Goal: Task Accomplishment & Management: Complete application form

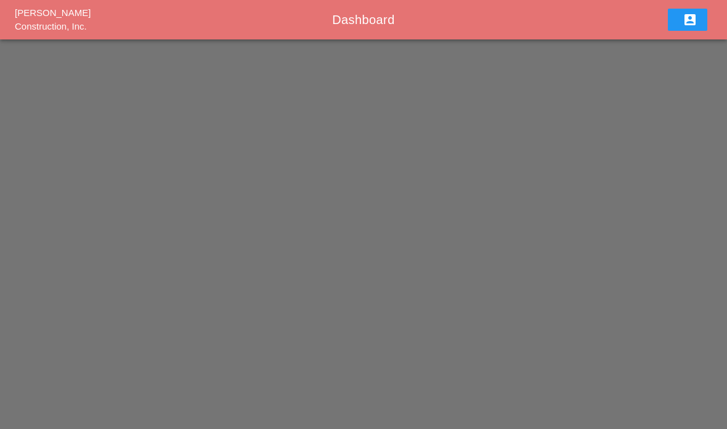
click at [682, 26] on icon "account_box" at bounding box center [689, 19] width 15 height 15
click at [560, 183] on div "Westmoreland Construction, Inc. Dashboard account_box" at bounding box center [363, 214] width 727 height 429
click at [682, 26] on icon "account_box" at bounding box center [689, 19] width 15 height 15
click at [698, 57] on div "Sign Out" at bounding box center [690, 53] width 38 height 15
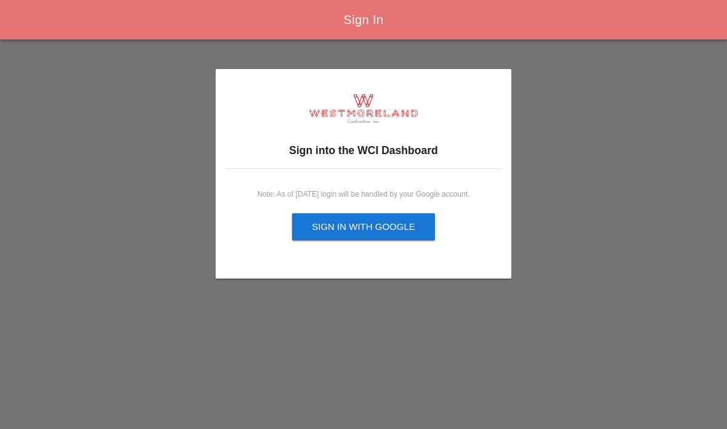
click at [407, 213] on button "Sign in with Google" at bounding box center [363, 226] width 143 height 27
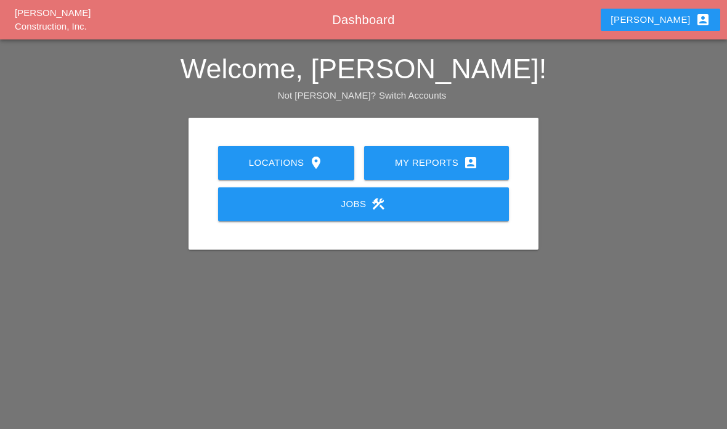
click at [467, 161] on icon "account_box" at bounding box center [470, 162] width 15 height 15
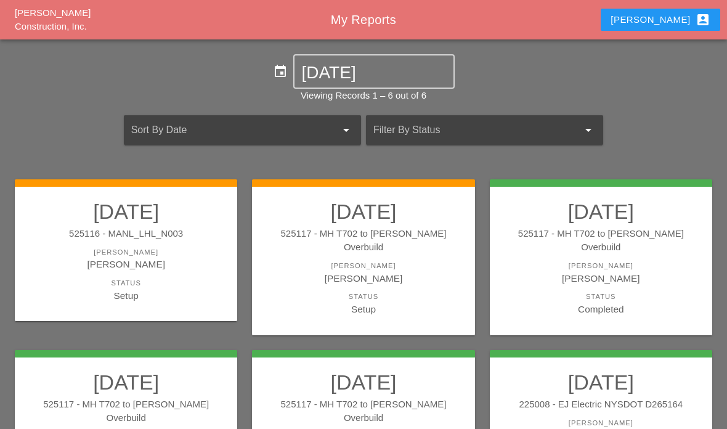
click at [376, 291] on div "Status" at bounding box center [363, 296] width 198 height 10
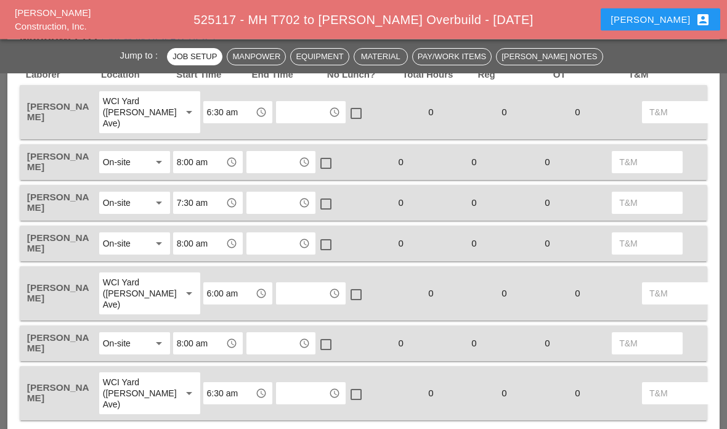
scroll to position [595, 0]
click at [281, 106] on input "text" at bounding box center [302, 112] width 45 height 20
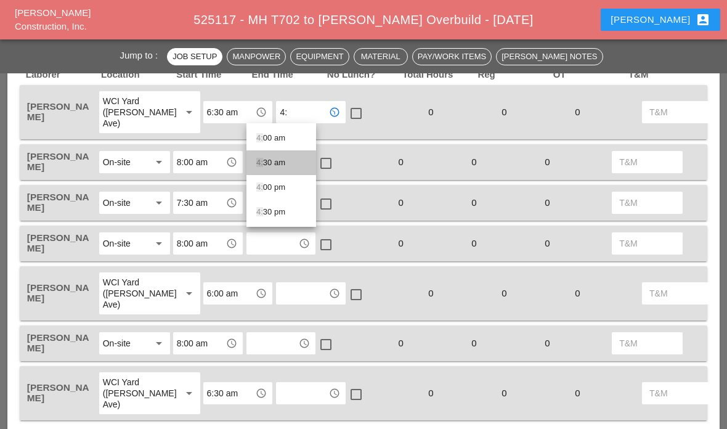
click at [267, 161] on div "4: 30 am" at bounding box center [281, 162] width 50 height 15
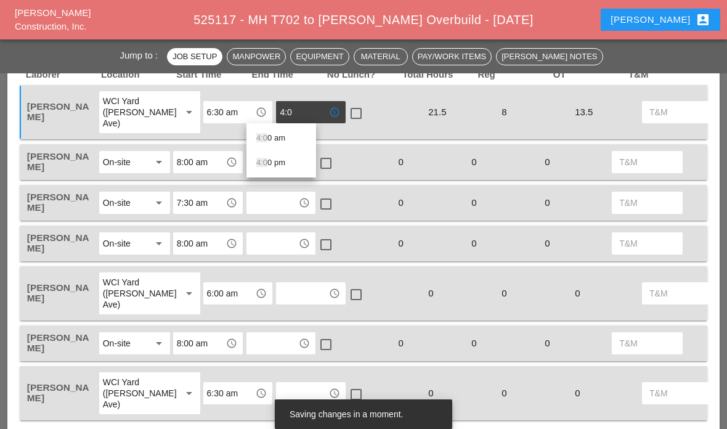
type input "4:00"
click at [272, 163] on div "4:00 pm" at bounding box center [281, 162] width 50 height 15
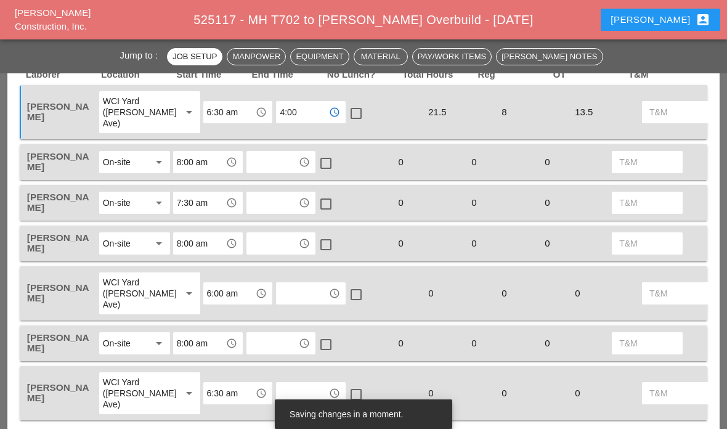
click at [274, 161] on input "text" at bounding box center [272, 162] width 45 height 20
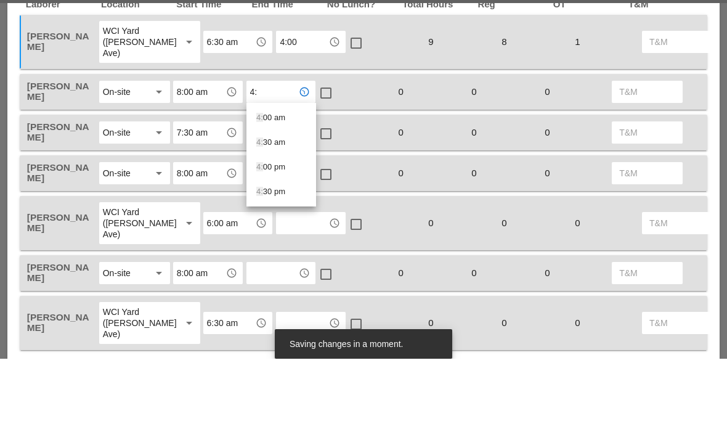
type input "4:0"
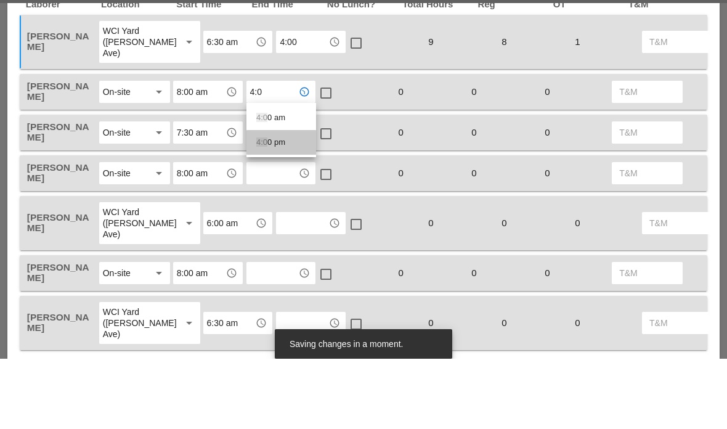
click at [272, 205] on div "4:0 0 pm" at bounding box center [281, 212] width 50 height 15
click at [272, 193] on input "text" at bounding box center [272, 203] width 45 height 20
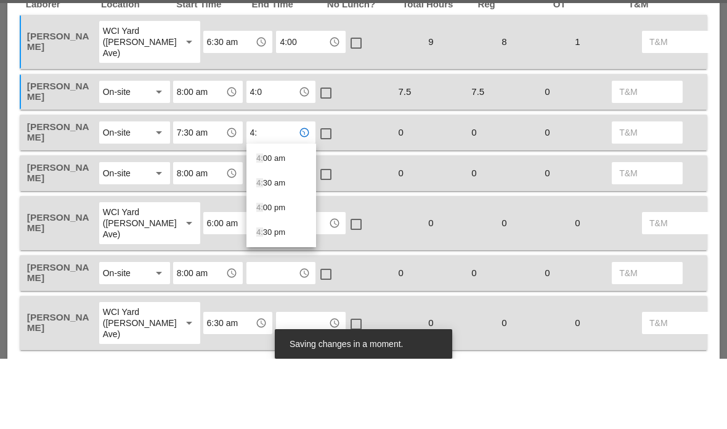
type input "4:0"
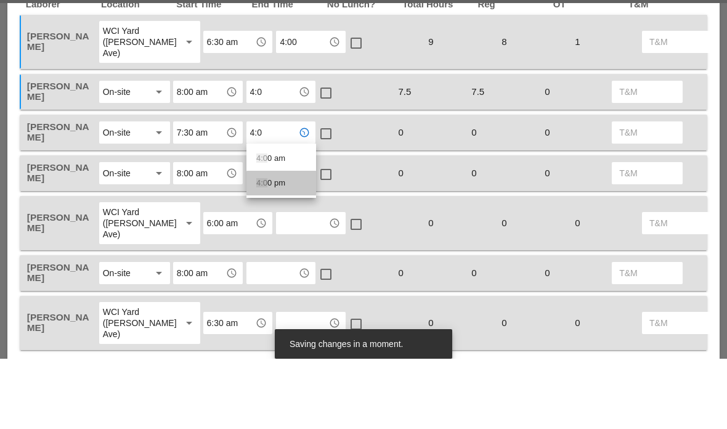
click at [278, 246] on div "4:0 0 pm" at bounding box center [281, 253] width 50 height 15
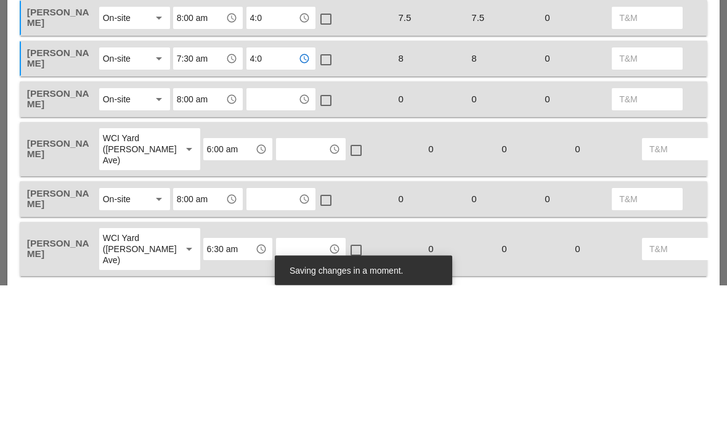
click at [280, 233] on input "text" at bounding box center [272, 243] width 45 height 20
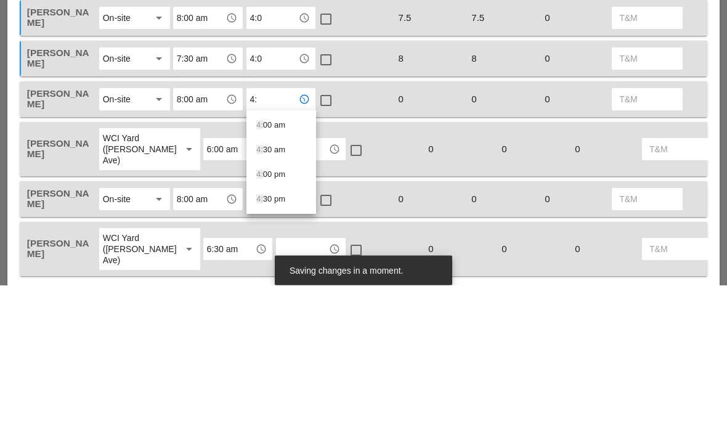
type input "4:0"
click at [278, 281] on div "4:0 0 pm" at bounding box center [281, 293] width 50 height 25
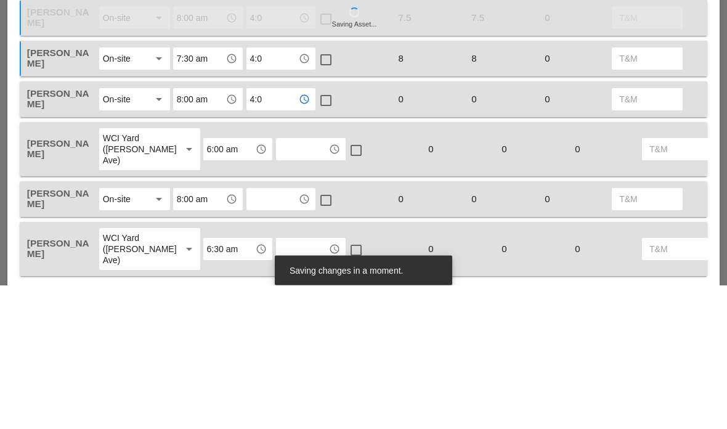
click at [281, 283] on input "text" at bounding box center [302, 293] width 45 height 20
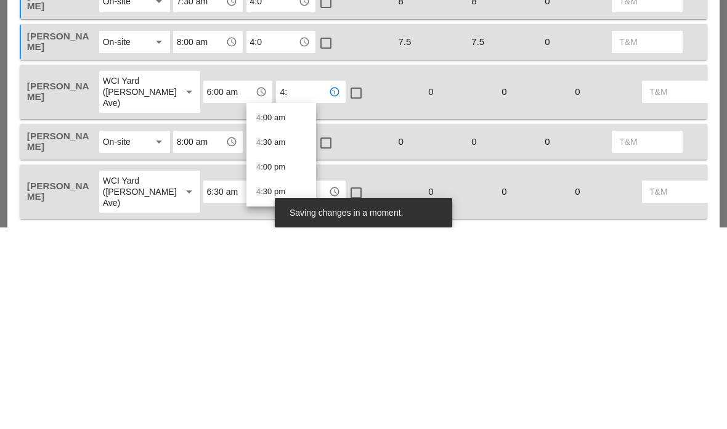
type input "4:0"
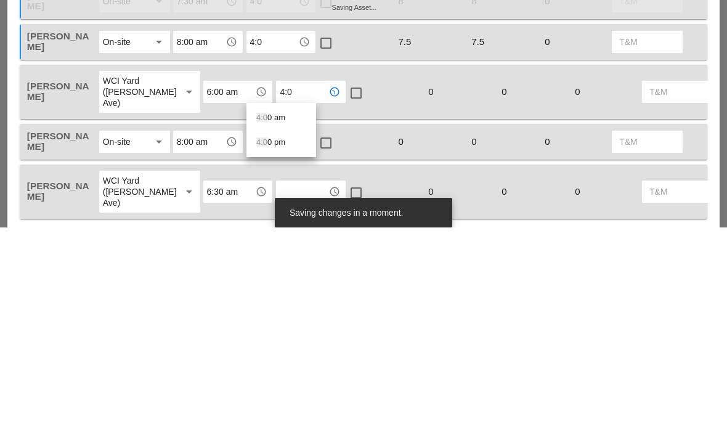
click at [282, 336] on div "4:0 0 pm" at bounding box center [281, 343] width 50 height 15
click at [272, 333] on input "text" at bounding box center [272, 343] width 45 height 20
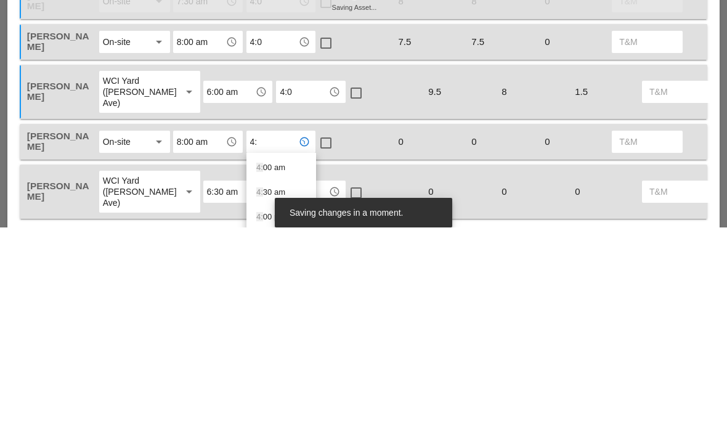
type input "4:0"
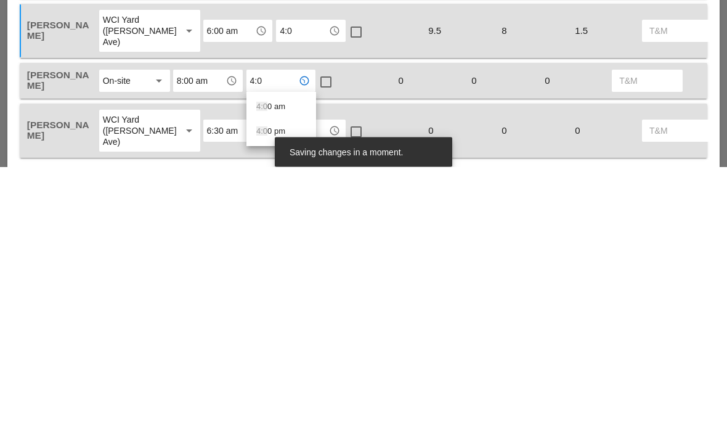
click at [271, 386] on div "4:0 0 pm" at bounding box center [281, 393] width 50 height 15
click at [280, 383] on input "text" at bounding box center [302, 393] width 45 height 20
type input "4:0"
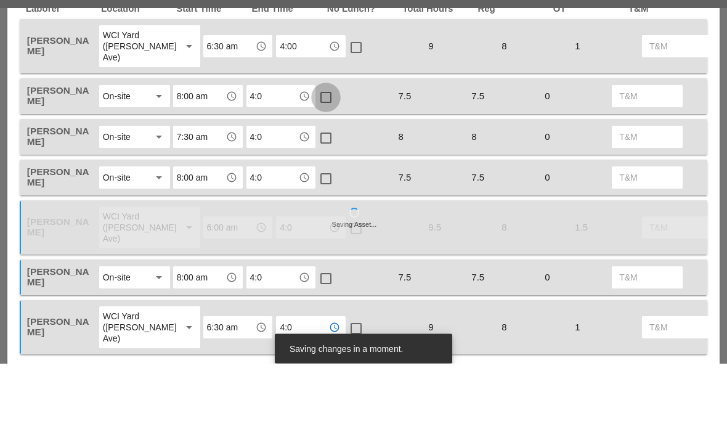
click at [321, 153] on div at bounding box center [325, 163] width 21 height 21
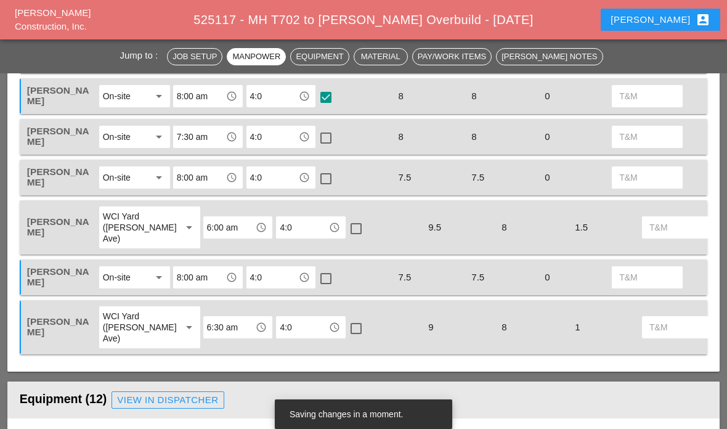
scroll to position [677, 0]
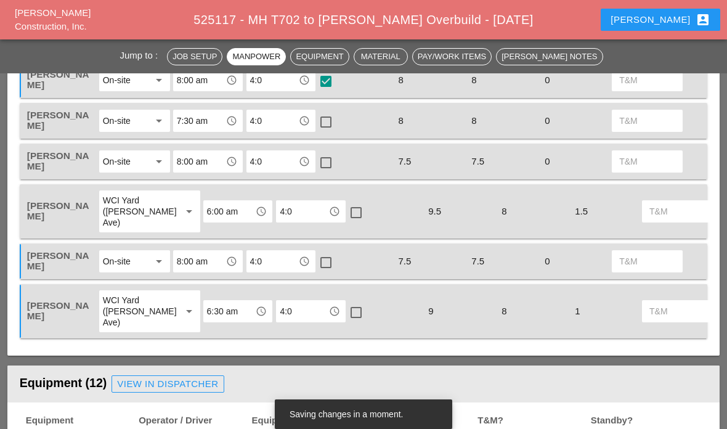
click at [329, 153] on div at bounding box center [325, 162] width 21 height 21
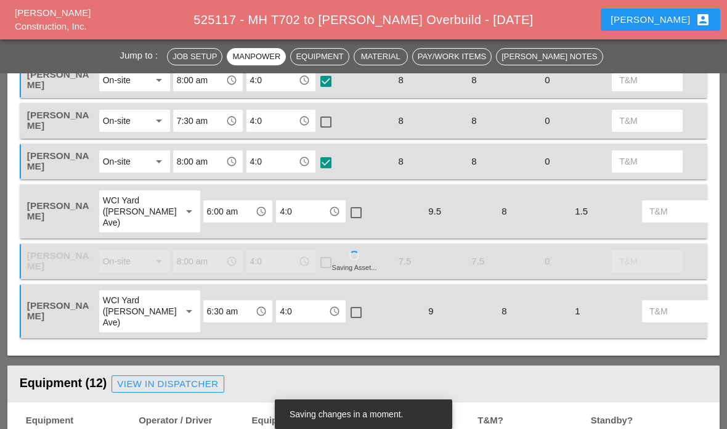
click at [331, 267] on div at bounding box center [325, 262] width 21 height 21
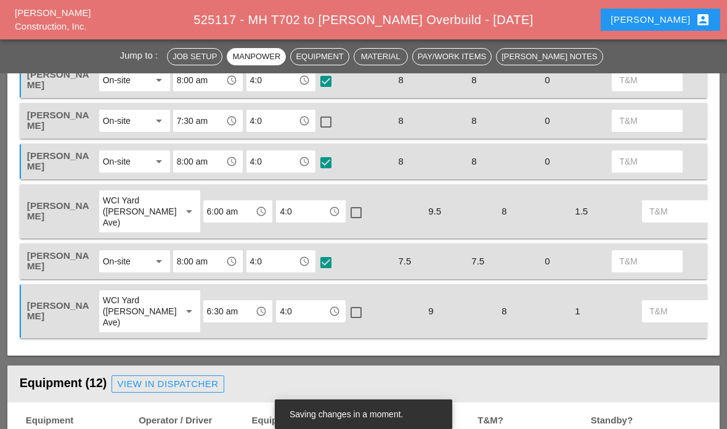
click at [325, 266] on div at bounding box center [325, 262] width 21 height 21
click at [329, 263] on div at bounding box center [325, 262] width 21 height 21
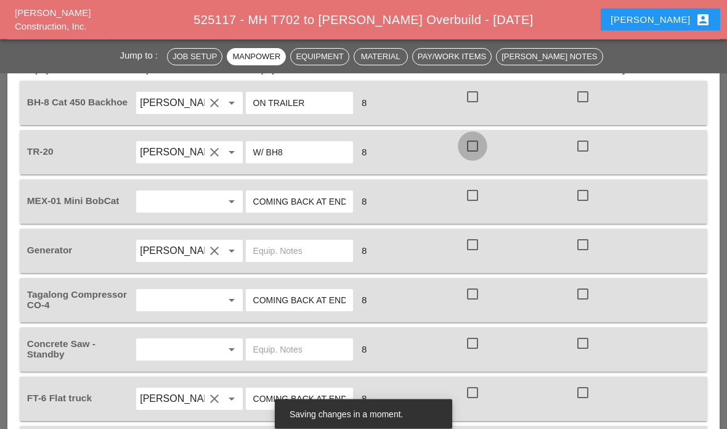
scroll to position [1027, 0]
click at [473, 147] on div at bounding box center [472, 145] width 21 height 21
click at [478, 196] on div at bounding box center [472, 195] width 21 height 21
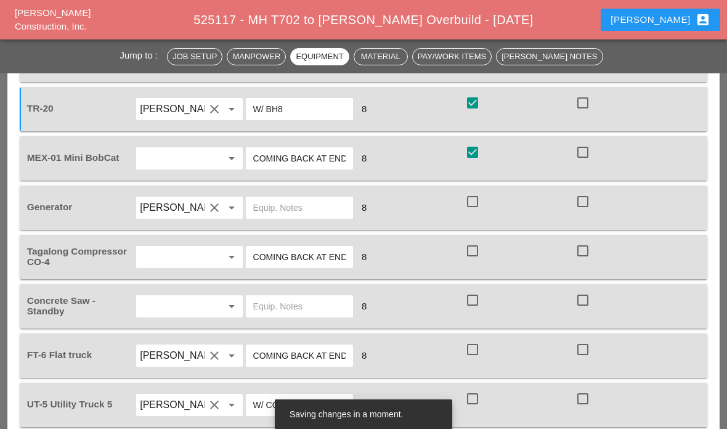
scroll to position [1075, 0]
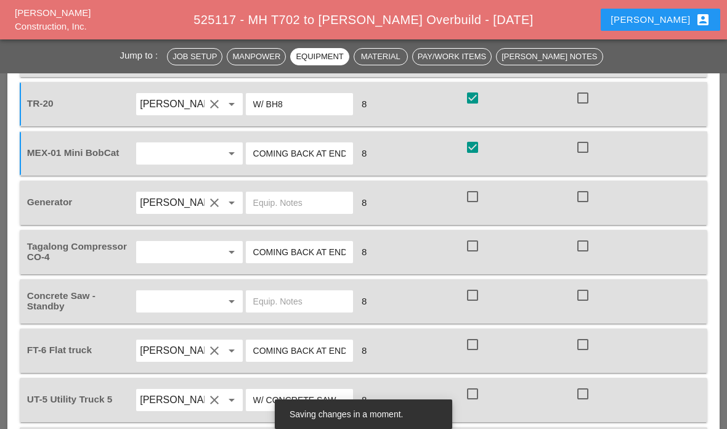
click at [474, 204] on div at bounding box center [472, 196] width 21 height 21
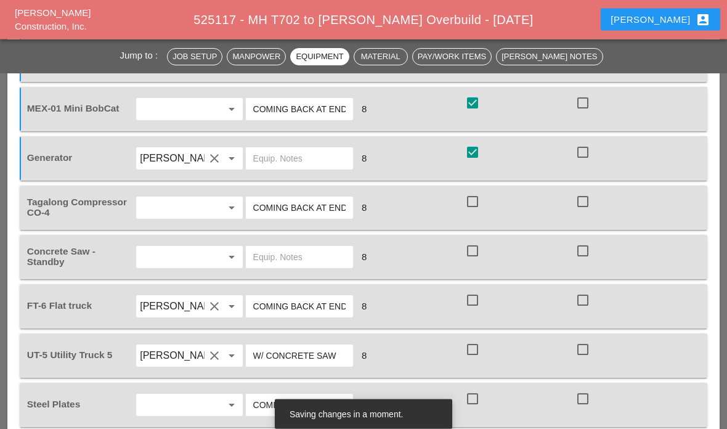
scroll to position [1119, 0]
click at [574, 208] on div "check_box_outline_blank" at bounding box center [629, 207] width 110 height 34
click at [585, 196] on div at bounding box center [582, 201] width 21 height 21
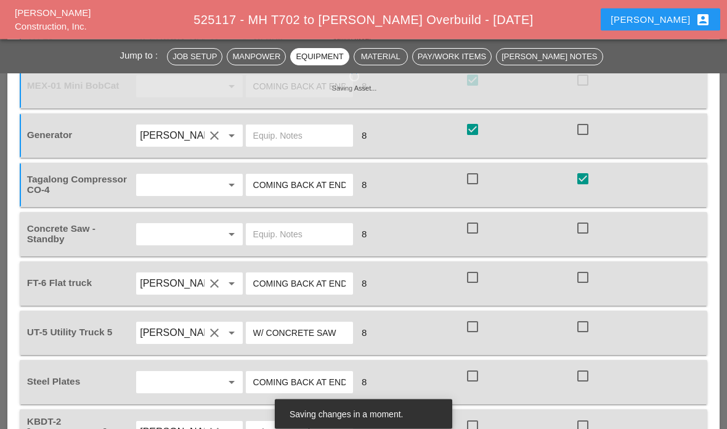
scroll to position [1142, 0]
click at [584, 227] on div at bounding box center [582, 227] width 21 height 21
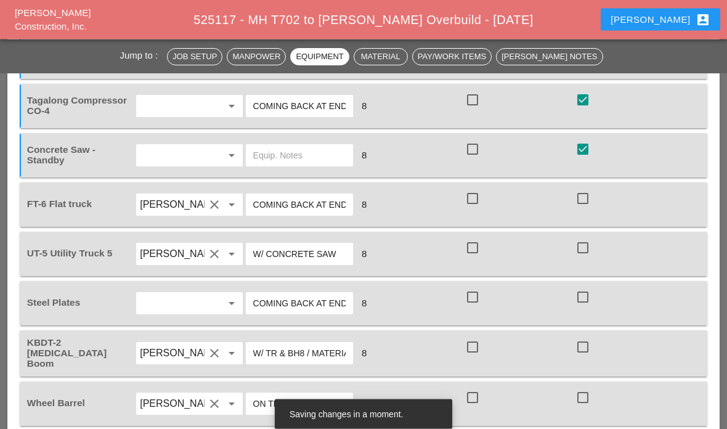
scroll to position [1221, 0]
click at [482, 197] on div at bounding box center [472, 198] width 21 height 21
click at [481, 245] on div at bounding box center [472, 247] width 21 height 21
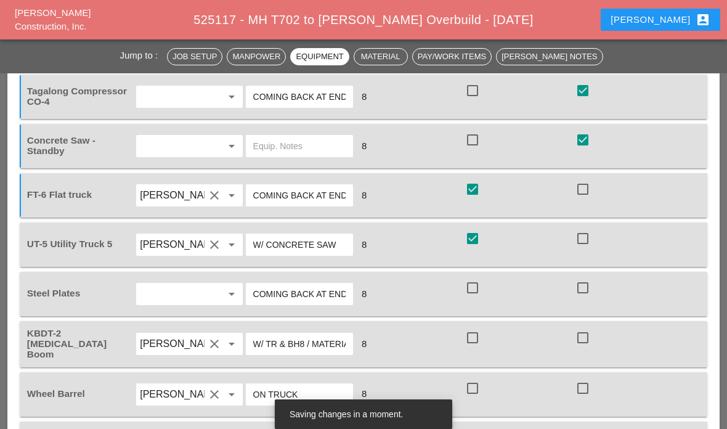
scroll to position [1292, 0]
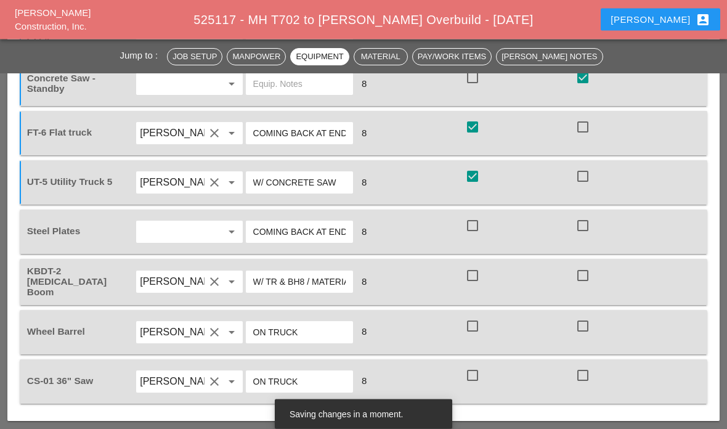
click at [582, 233] on div at bounding box center [582, 226] width 21 height 21
click at [474, 282] on div at bounding box center [472, 275] width 21 height 21
click at [475, 324] on div at bounding box center [472, 325] width 21 height 21
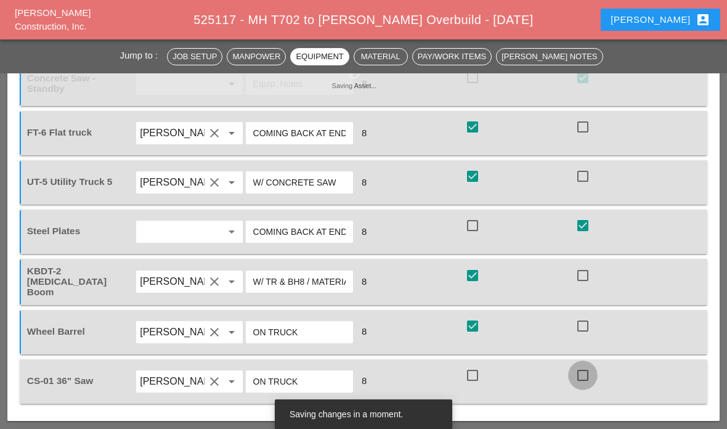
click at [583, 374] on div at bounding box center [582, 375] width 21 height 21
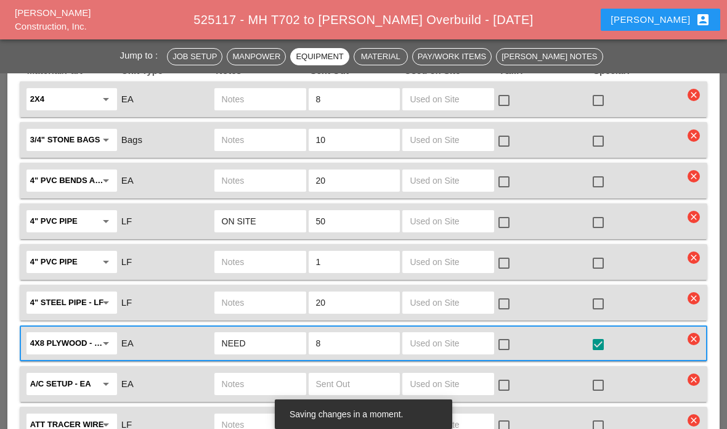
scroll to position [1711, 0]
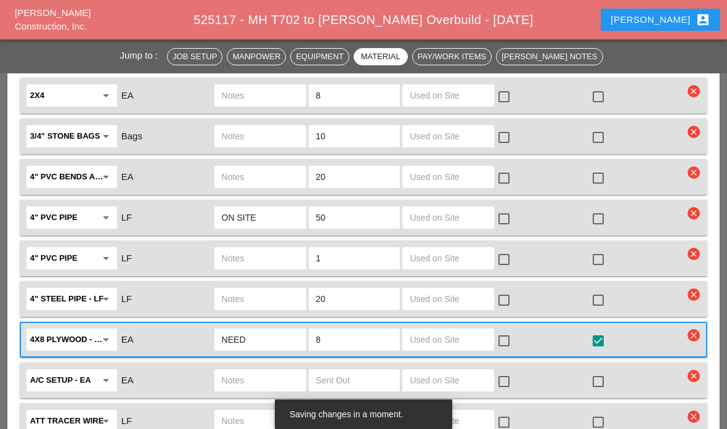
click at [450, 342] on input "text" at bounding box center [447, 339] width 77 height 20
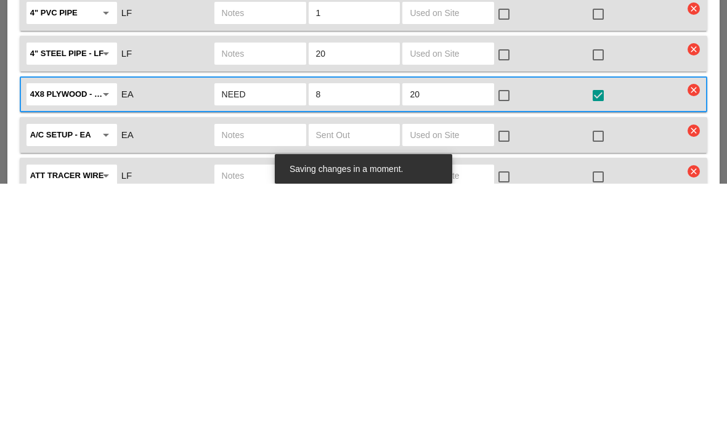
type input "20"
click at [506, 330] on div at bounding box center [503, 340] width 21 height 21
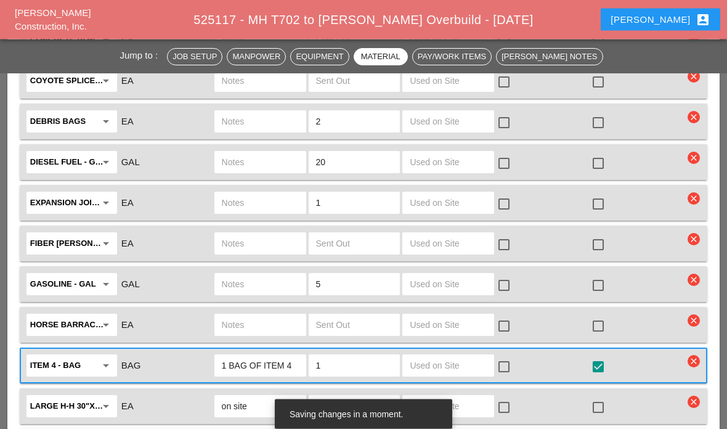
scroll to position [2302, 0]
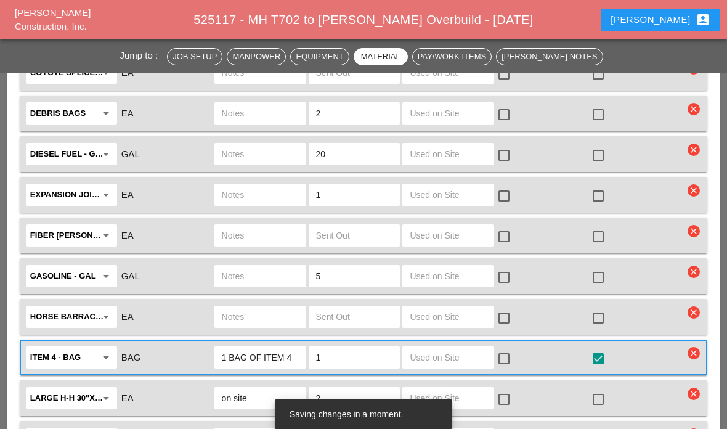
click at [438, 195] on input "text" at bounding box center [447, 195] width 77 height 20
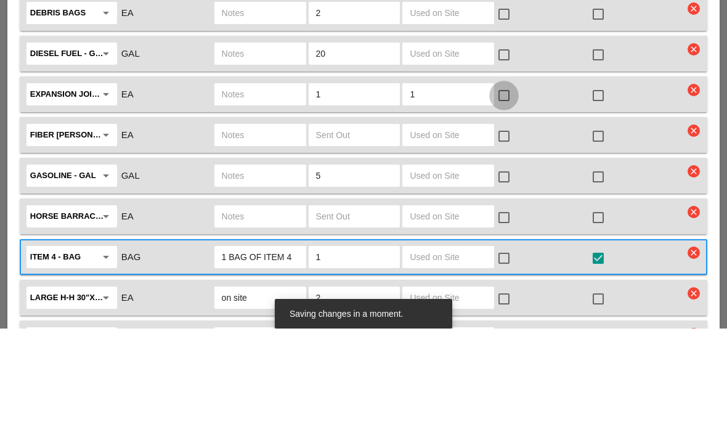
type input "1"
click at [508, 185] on div at bounding box center [503, 195] width 21 height 21
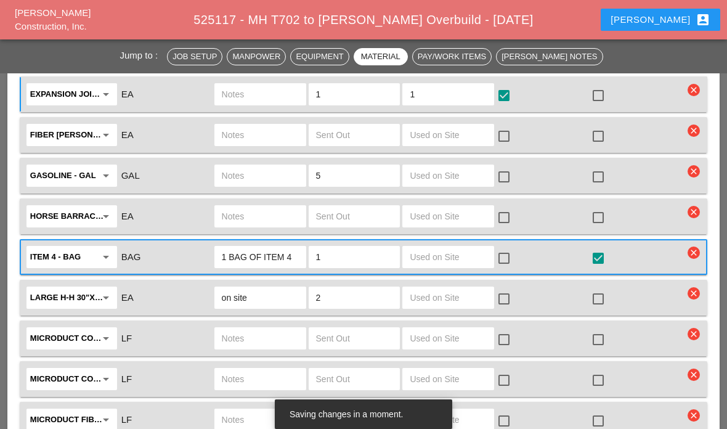
scroll to position [2431, 0]
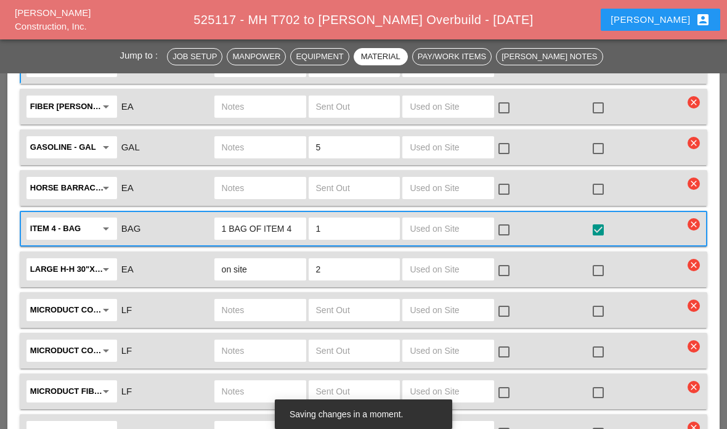
click at [450, 220] on input "text" at bounding box center [447, 229] width 77 height 20
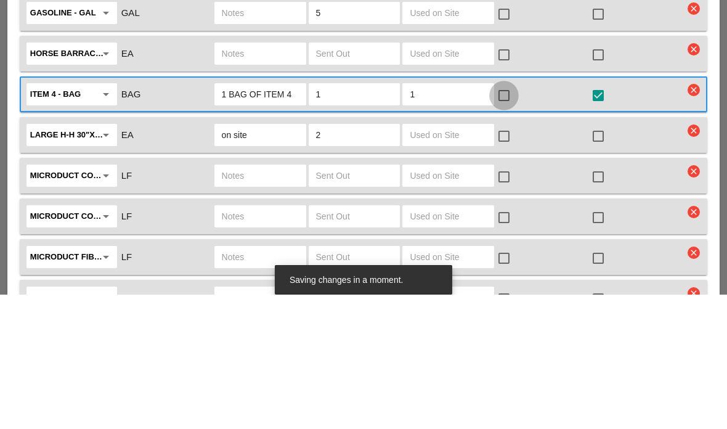
type input "1"
click at [511, 219] on div at bounding box center [503, 229] width 21 height 21
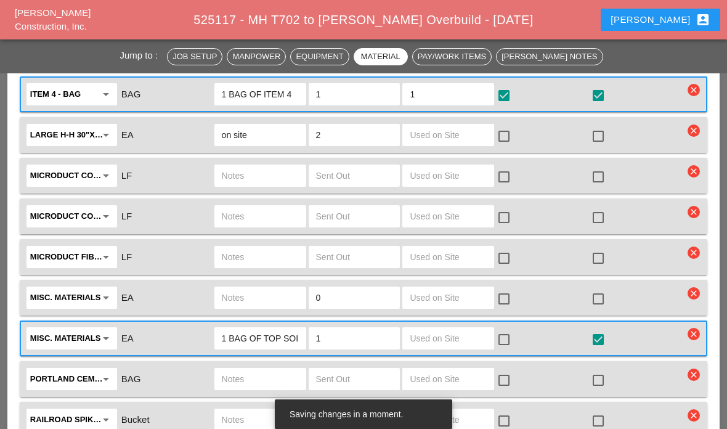
click at [451, 336] on input "text" at bounding box center [447, 338] width 77 height 20
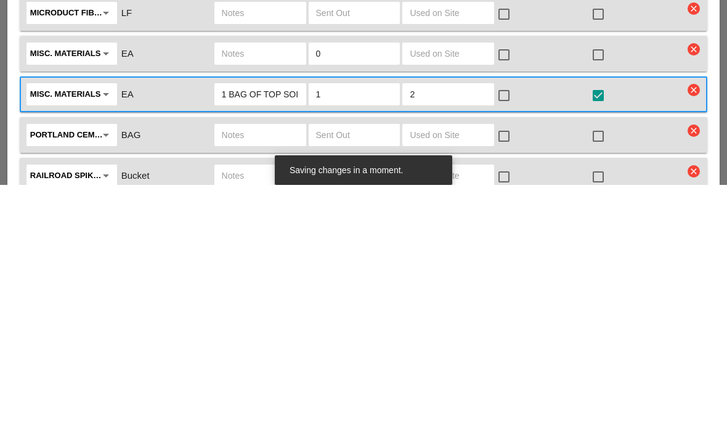
type input "2"
click at [509, 329] on div at bounding box center [503, 339] width 21 height 21
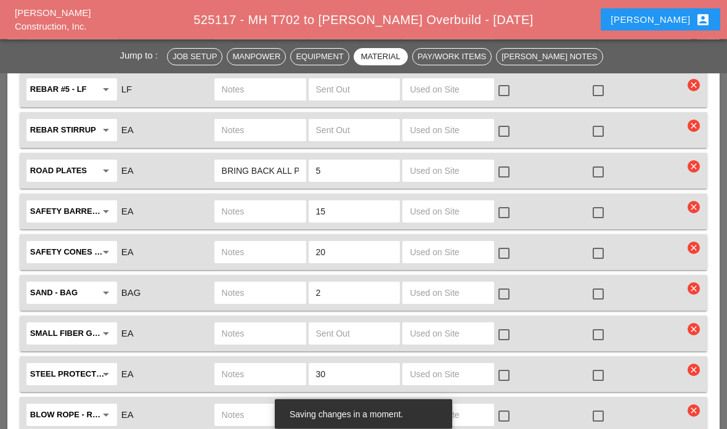
scroll to position [2948, 0]
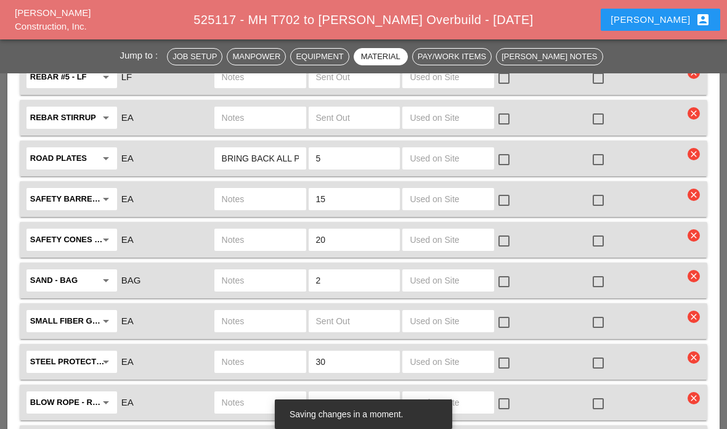
click at [446, 203] on input "text" at bounding box center [447, 199] width 77 height 20
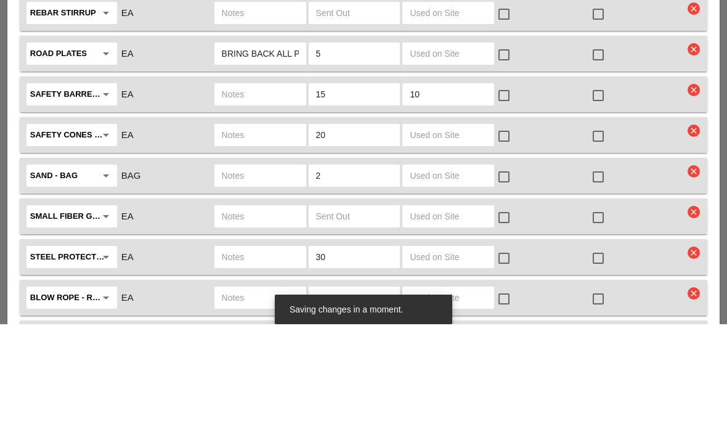
type input "10"
click at [462, 230] on input "text" at bounding box center [447, 240] width 77 height 20
type input "10"
click at [504, 190] on div at bounding box center [503, 200] width 21 height 21
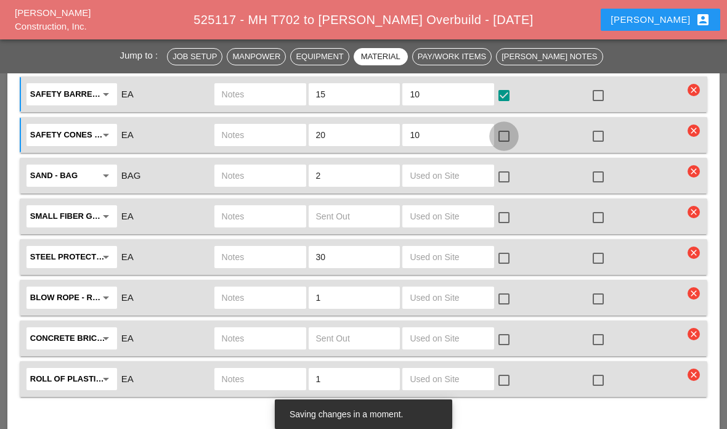
click at [501, 138] on div at bounding box center [503, 136] width 21 height 21
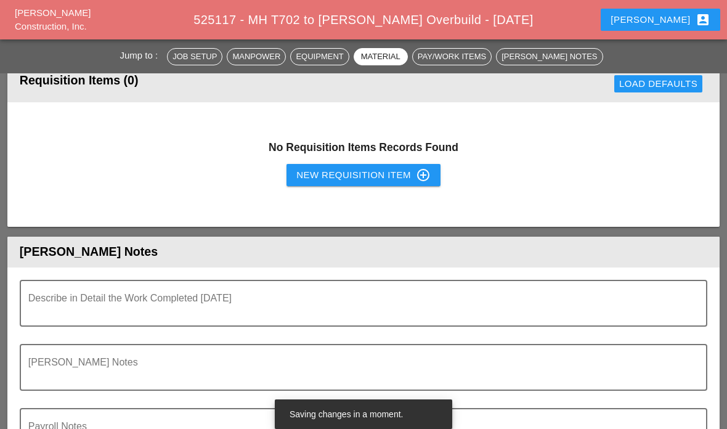
scroll to position [3440, 0]
click at [491, 305] on textarea "Describe in Detail the Work Completed Today" at bounding box center [358, 311] width 660 height 30
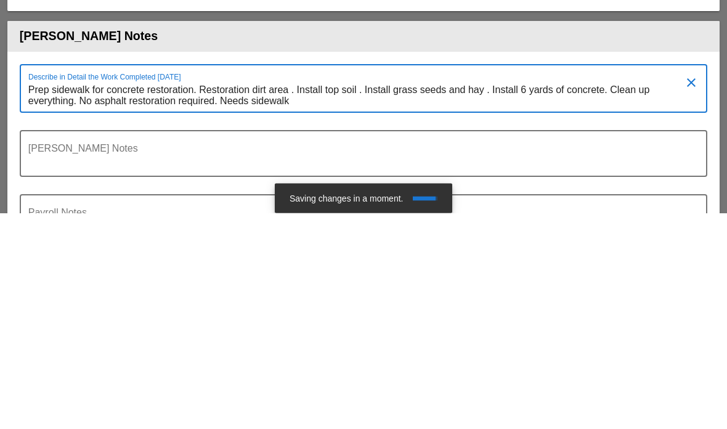
scroll to position [0, 0]
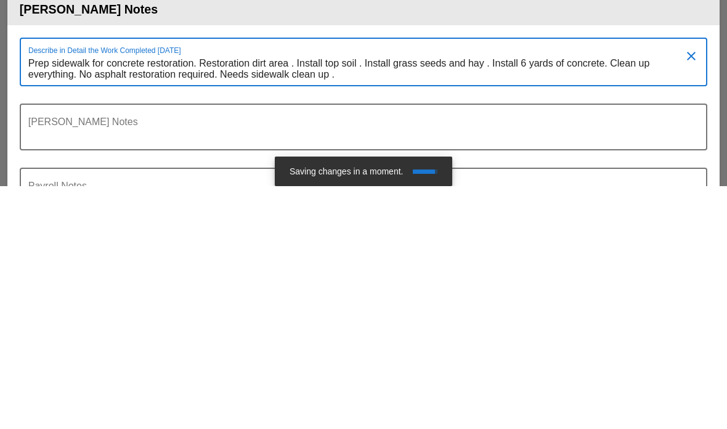
type textarea "Prep sidewalk for concrete restoration. Restoration dirt area . Install top soi…"
click at [114, 346] on div "[PERSON_NAME] Notes" at bounding box center [363, 378] width 687 height 64
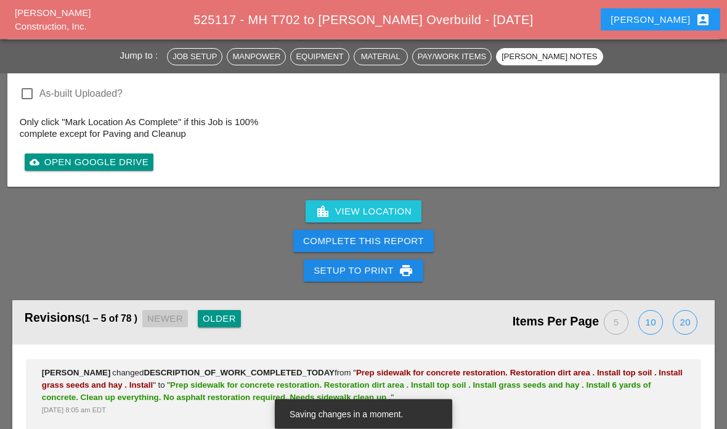
scroll to position [4014, 0]
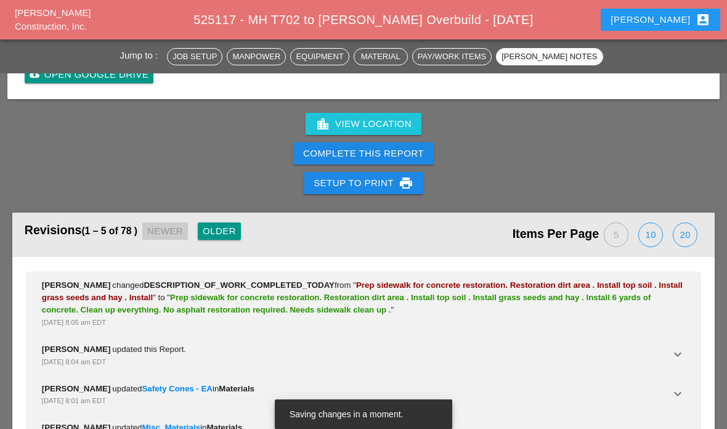
click at [381, 149] on div "Complete This Report" at bounding box center [363, 154] width 121 height 14
